Goal: Information Seeking & Learning: Learn about a topic

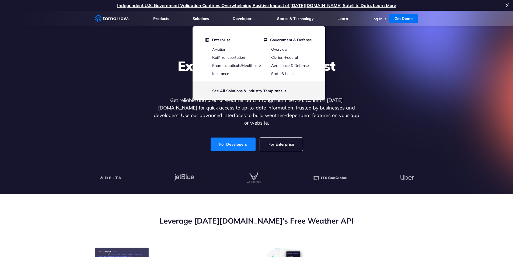
drag, startPoint x: 0, startPoint y: 0, endPoint x: 239, endPoint y: 138, distance: 275.5
click at [239, 138] on link "For Developers" at bounding box center [233, 143] width 45 height 13
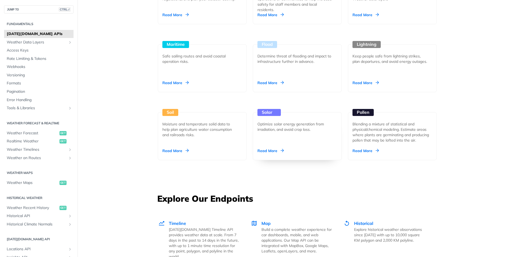
scroll to position [563, 0]
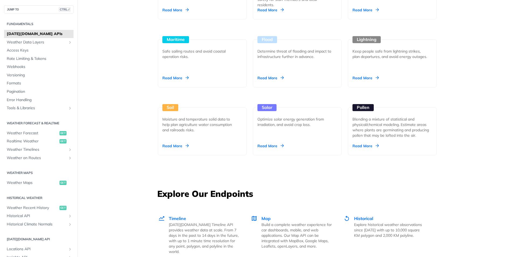
click at [40, 35] on span "[DATE][DOMAIN_NAME] APIs" at bounding box center [39, 33] width 65 height 5
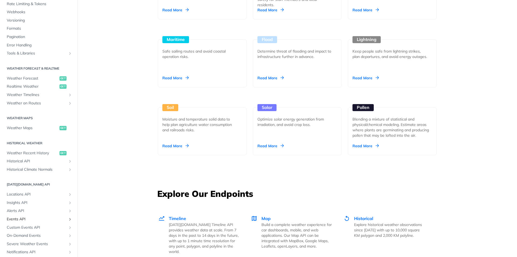
scroll to position [55, 0]
click at [42, 192] on span "Locations API" at bounding box center [37, 193] width 60 height 5
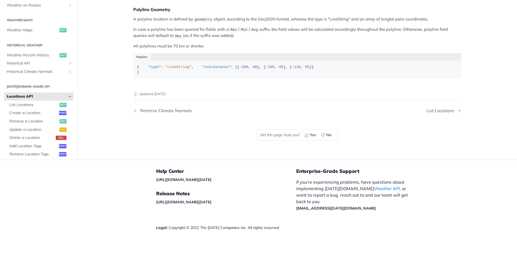
scroll to position [248, 0]
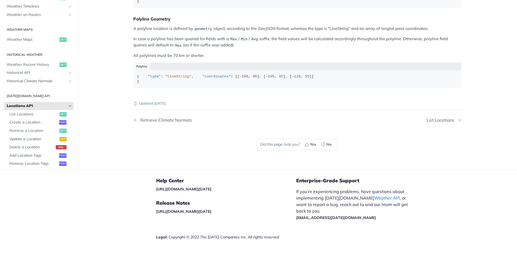
click at [325, 220] on p "If you’re experiencing problems, have questions about implementing [DATE][DOMAI…" at bounding box center [354, 204] width 117 height 32
